Goal: Information Seeking & Learning: Check status

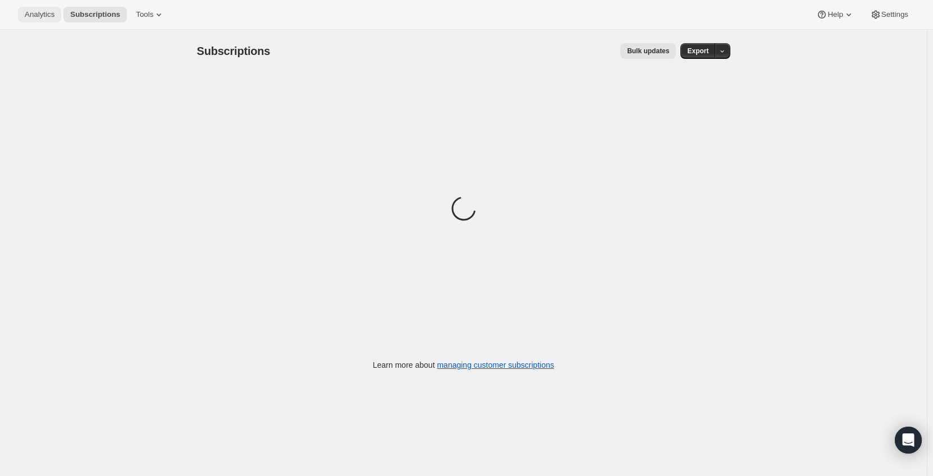
click at [42, 17] on span "Analytics" at bounding box center [40, 14] width 30 height 9
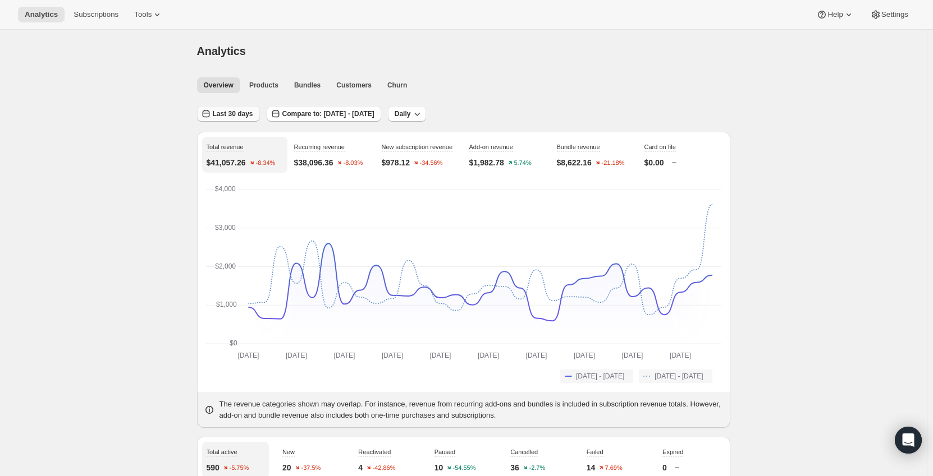
click at [230, 111] on span "Last 30 days" at bounding box center [233, 113] width 40 height 9
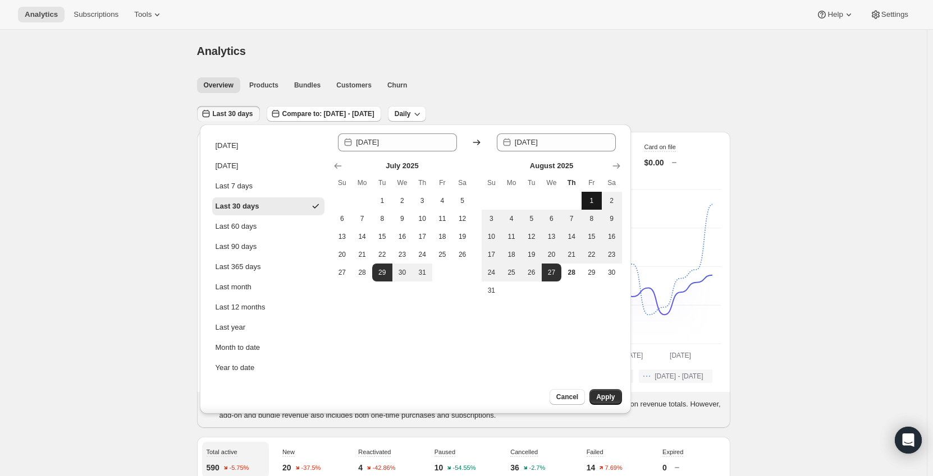
click at [585, 203] on button "1" at bounding box center [591, 201] width 20 height 18
type input "[DATE]"
click at [575, 273] on span "28" at bounding box center [571, 272] width 11 height 9
type input "[DATE]"
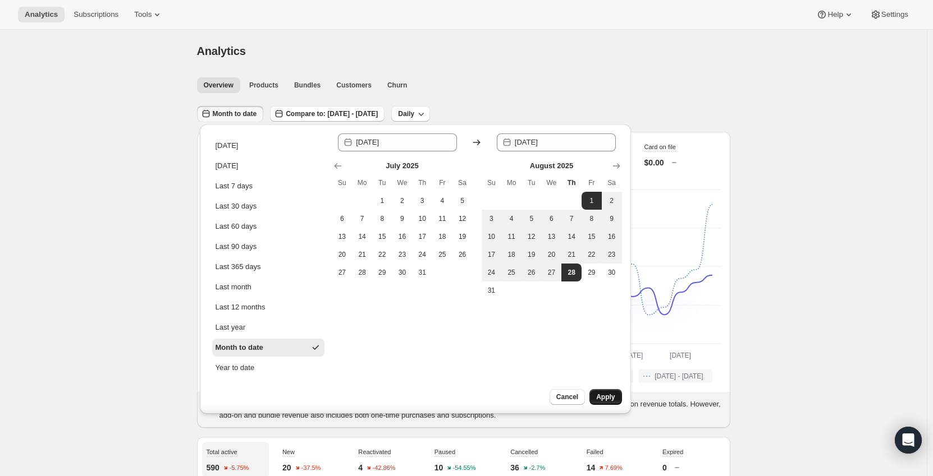
click at [608, 404] on button "Apply" at bounding box center [605, 397] width 32 height 16
